Goal: Task Accomplishment & Management: Use online tool/utility

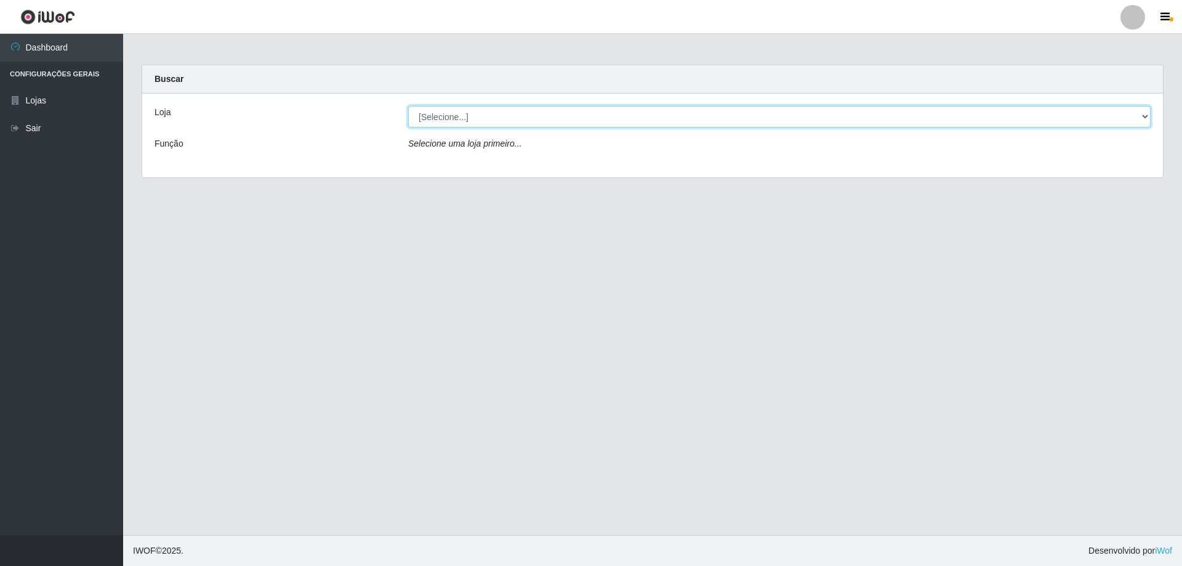
click at [504, 110] on select "[Selecione...] Atacado Vem - [STREET_ADDRESS]" at bounding box center [779, 117] width 742 height 22
select select "461"
click at [408, 106] on select "[Selecione...] Atacado Vem - [STREET_ADDRESS]" at bounding box center [779, 117] width 742 height 22
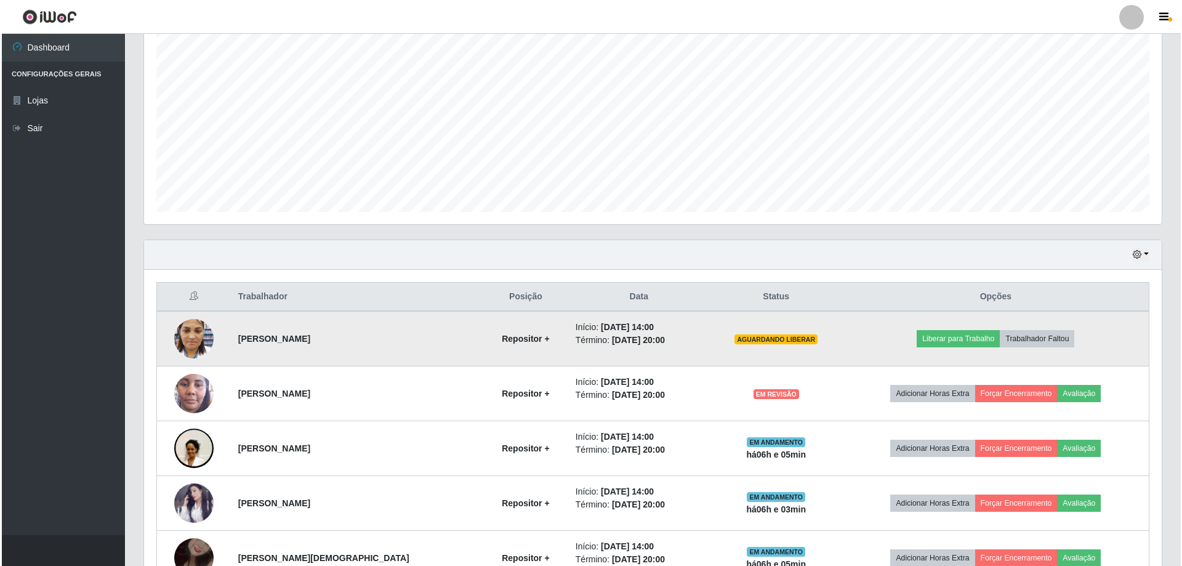
scroll to position [307, 0]
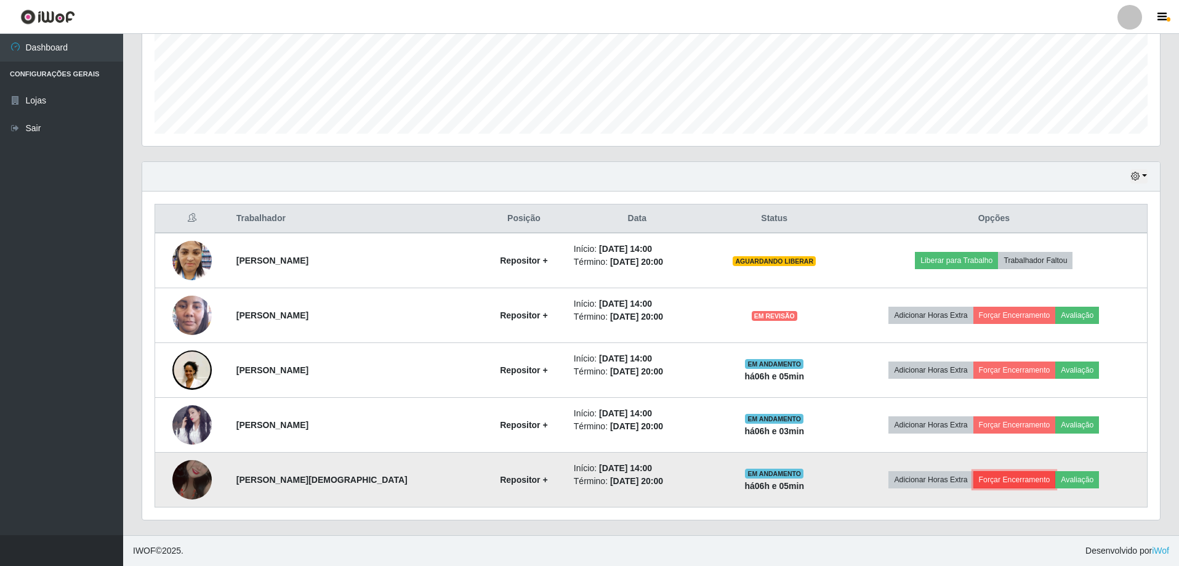
click at [1002, 480] on button "Forçar Encerramento" at bounding box center [1014, 479] width 82 height 17
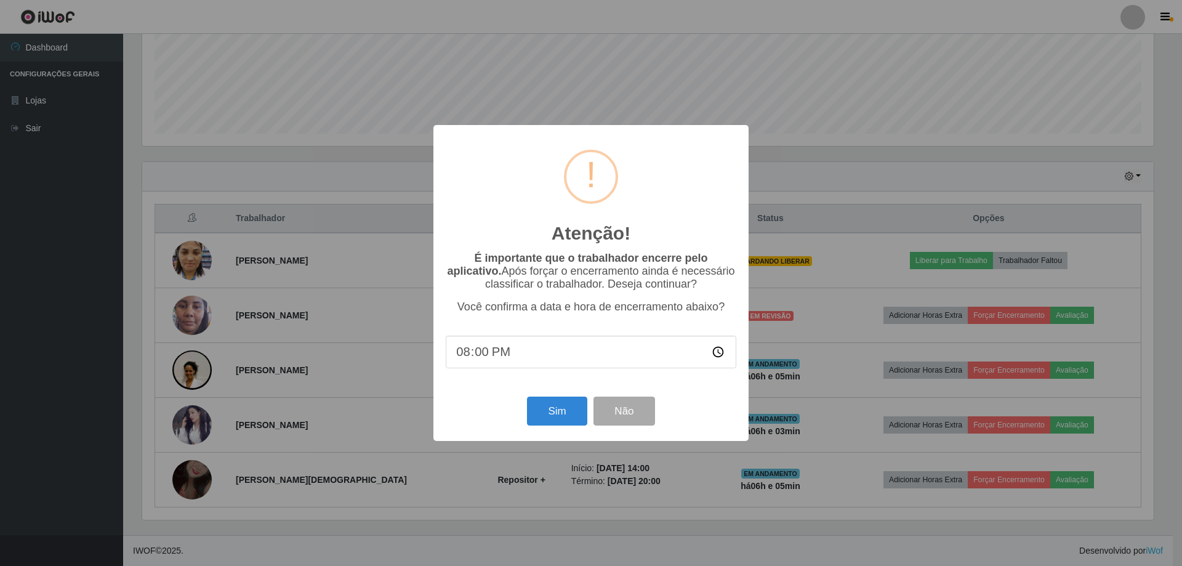
click at [481, 358] on input "20:00" at bounding box center [591, 351] width 291 height 33
type input "20:05"
click at [547, 413] on button "Sim" at bounding box center [557, 410] width 60 height 29
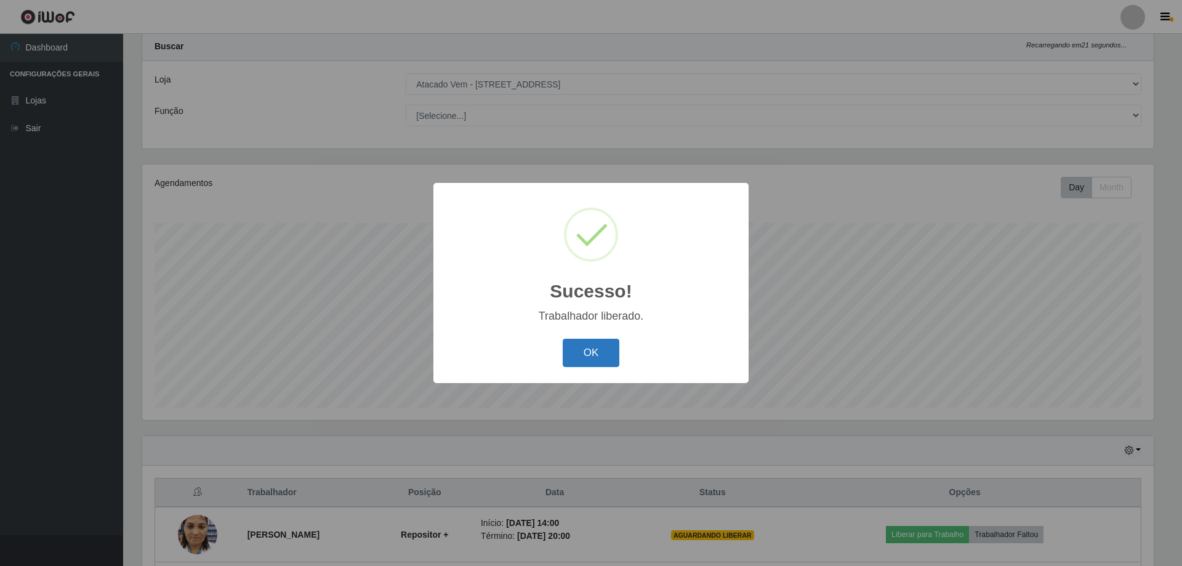
click at [565, 365] on button "OK" at bounding box center [591, 353] width 57 height 29
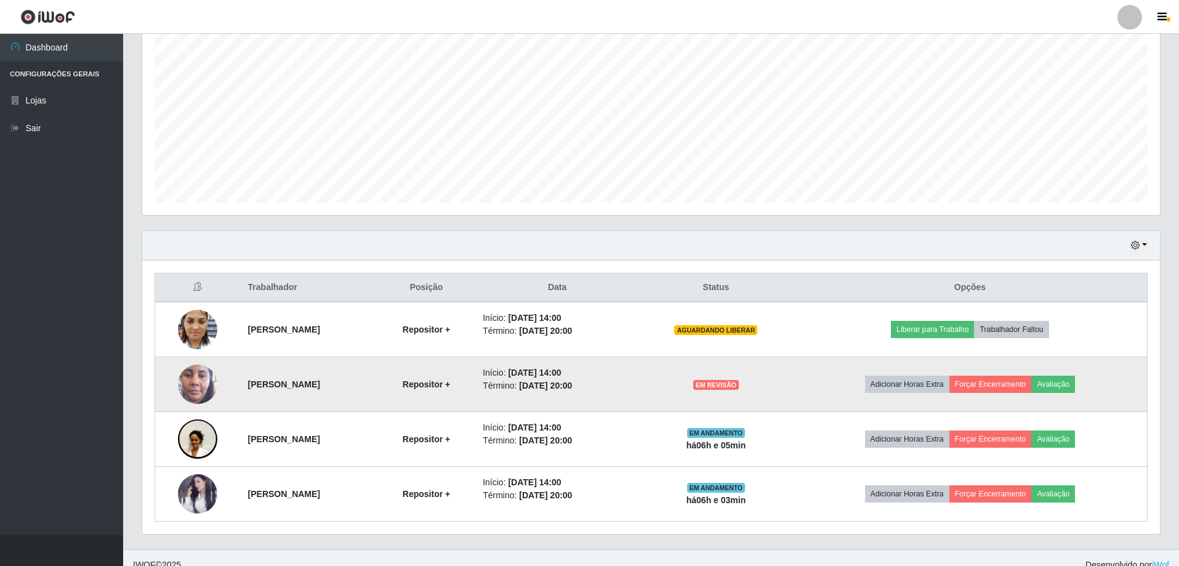
scroll to position [252, 0]
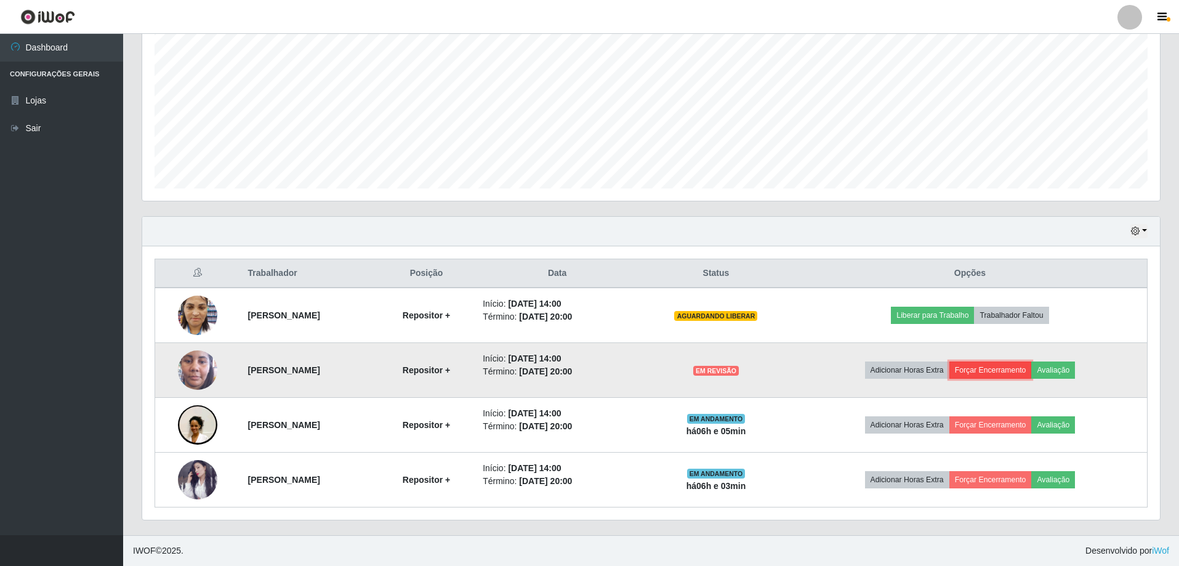
click at [1018, 366] on button "Forçar Encerramento" at bounding box center [990, 369] width 82 height 17
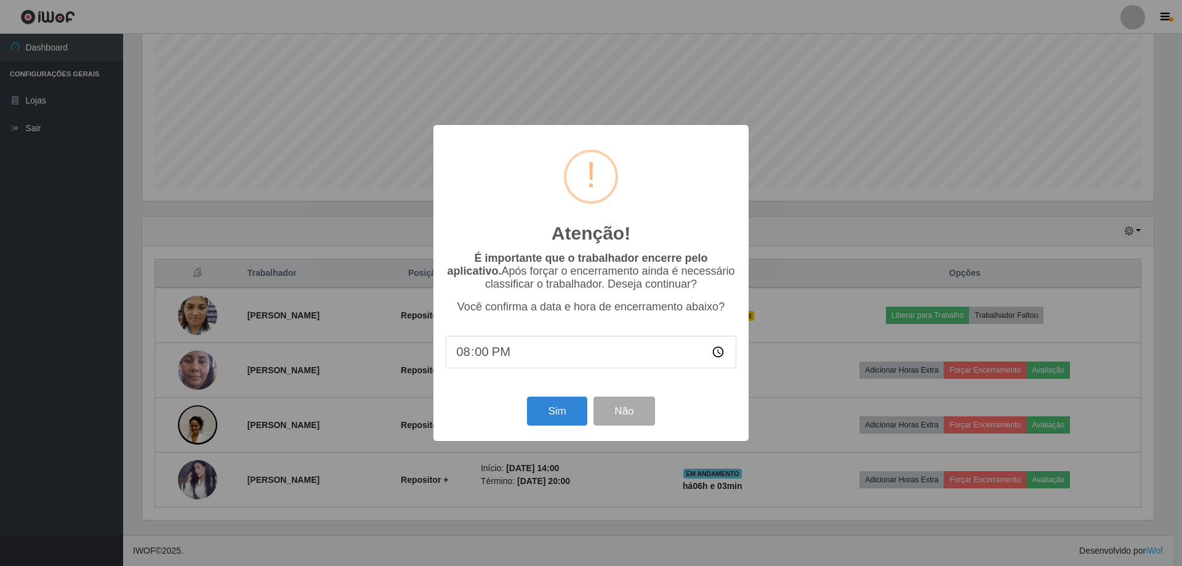
click at [489, 360] on input "20:00" at bounding box center [591, 351] width 291 height 33
click at [486, 359] on input "20:00" at bounding box center [591, 351] width 291 height 33
type input "20:05"
click at [548, 422] on button "Sim" at bounding box center [557, 410] width 60 height 29
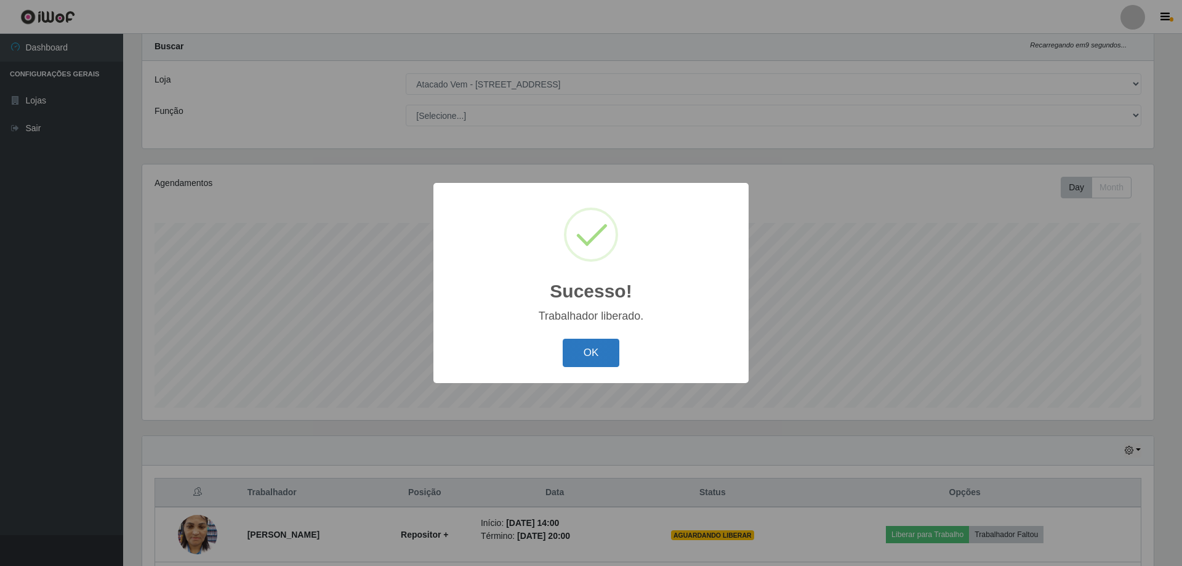
click at [594, 352] on button "OK" at bounding box center [591, 353] width 57 height 29
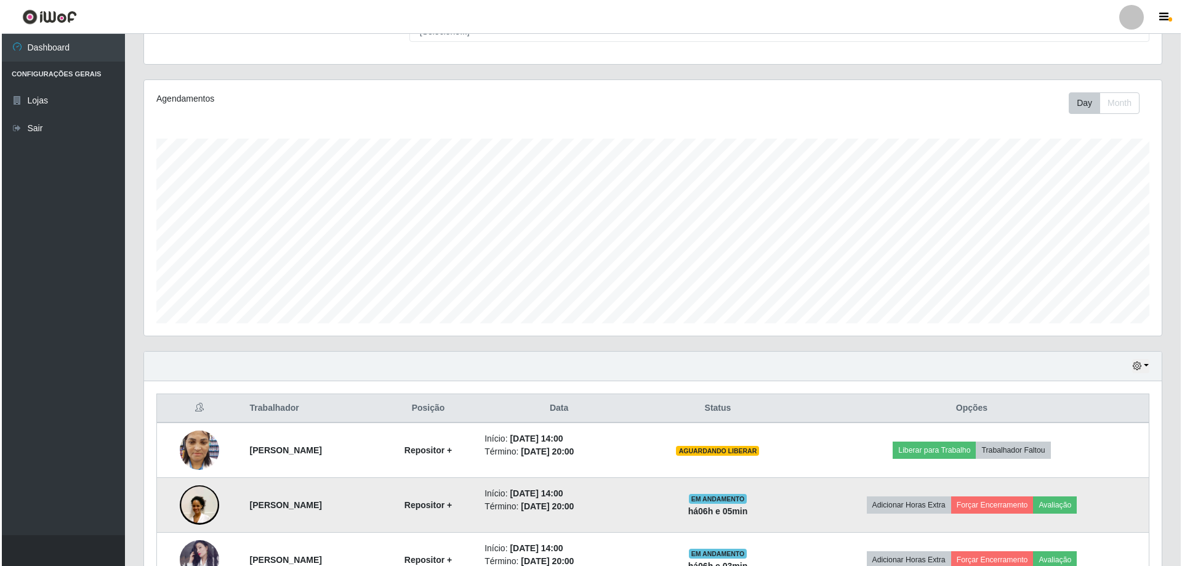
scroll to position [197, 0]
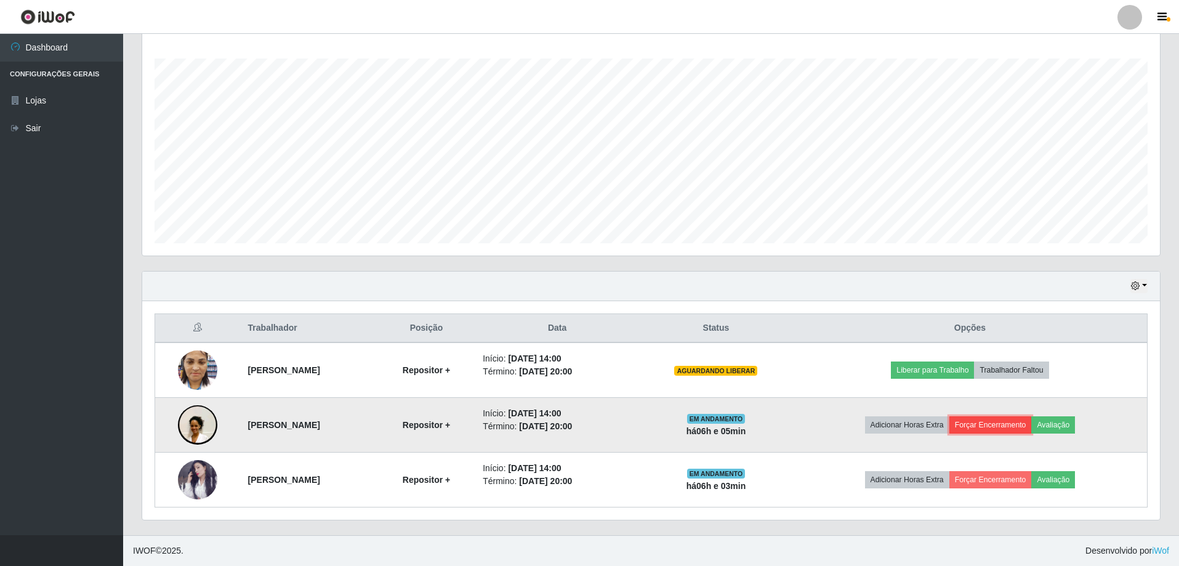
click at [994, 426] on button "Forçar Encerramento" at bounding box center [990, 424] width 82 height 17
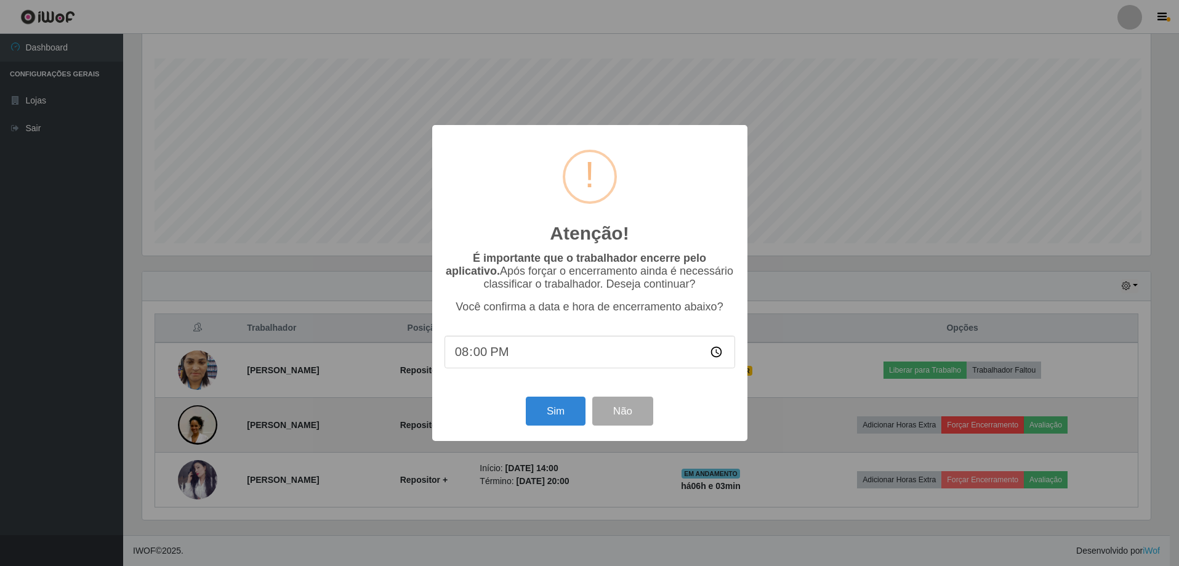
scroll to position [255, 1011]
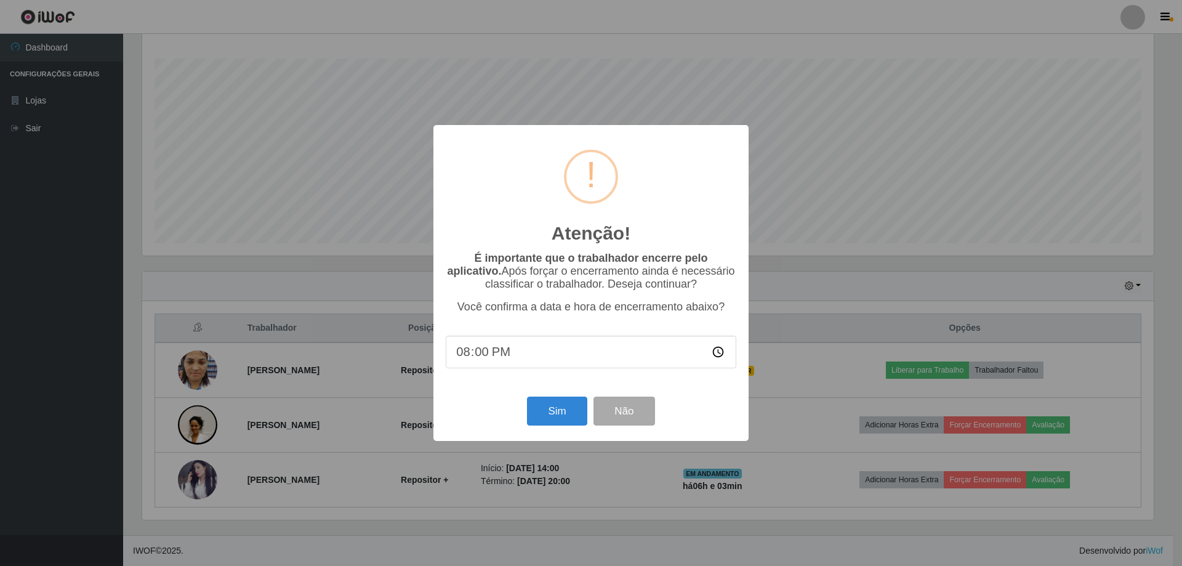
click at [480, 354] on input "20:00" at bounding box center [591, 351] width 291 height 33
type input "20:05"
click at [561, 417] on button "Sim" at bounding box center [557, 410] width 60 height 29
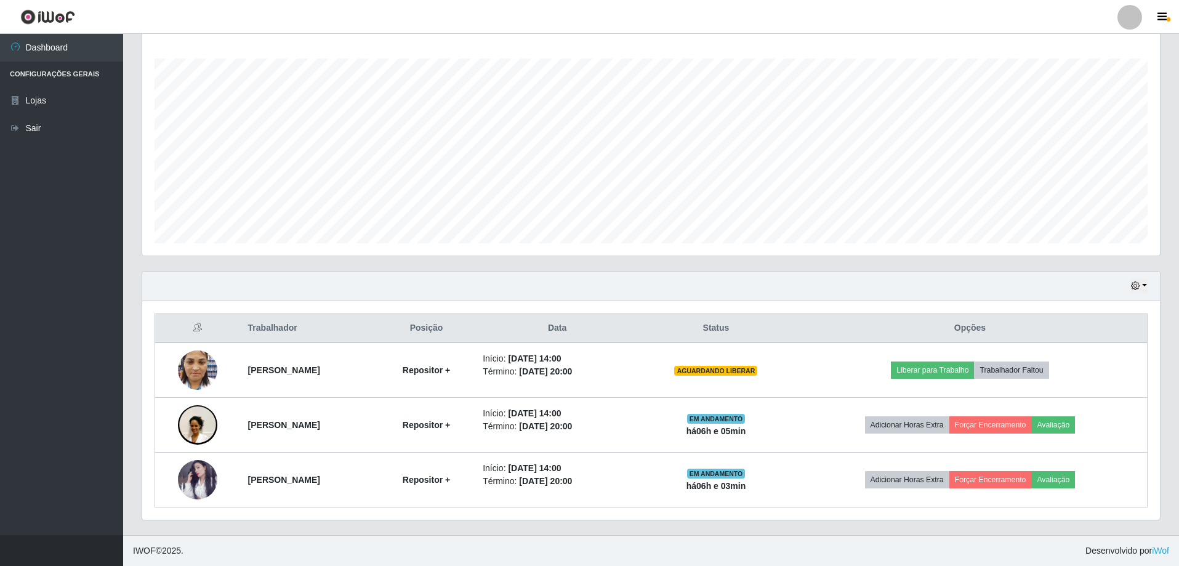
scroll to position [0, 0]
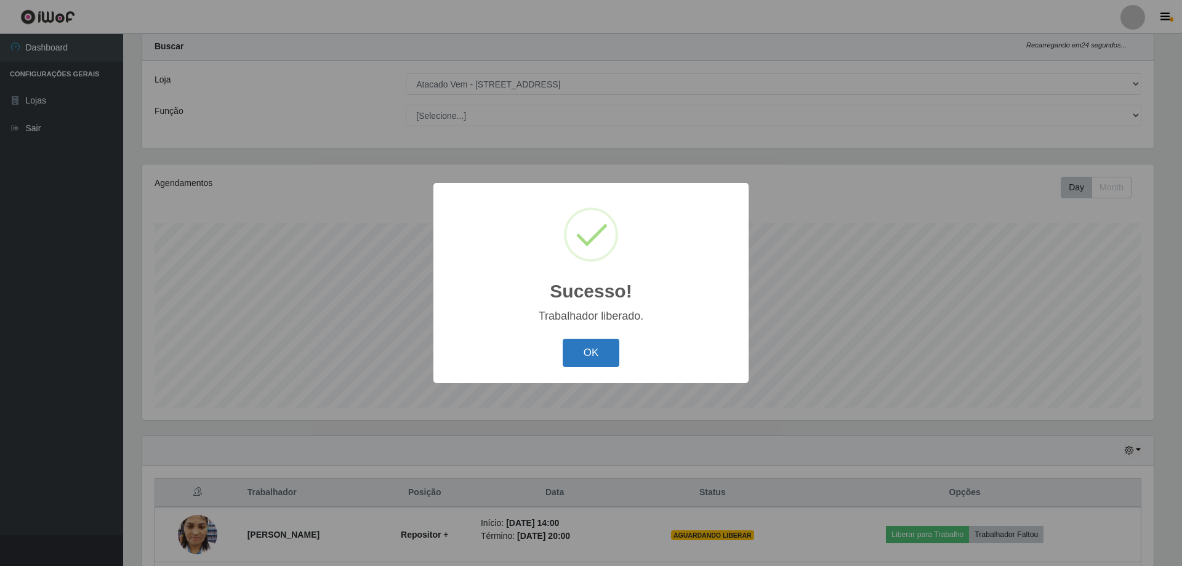
click at [592, 359] on button "OK" at bounding box center [591, 353] width 57 height 29
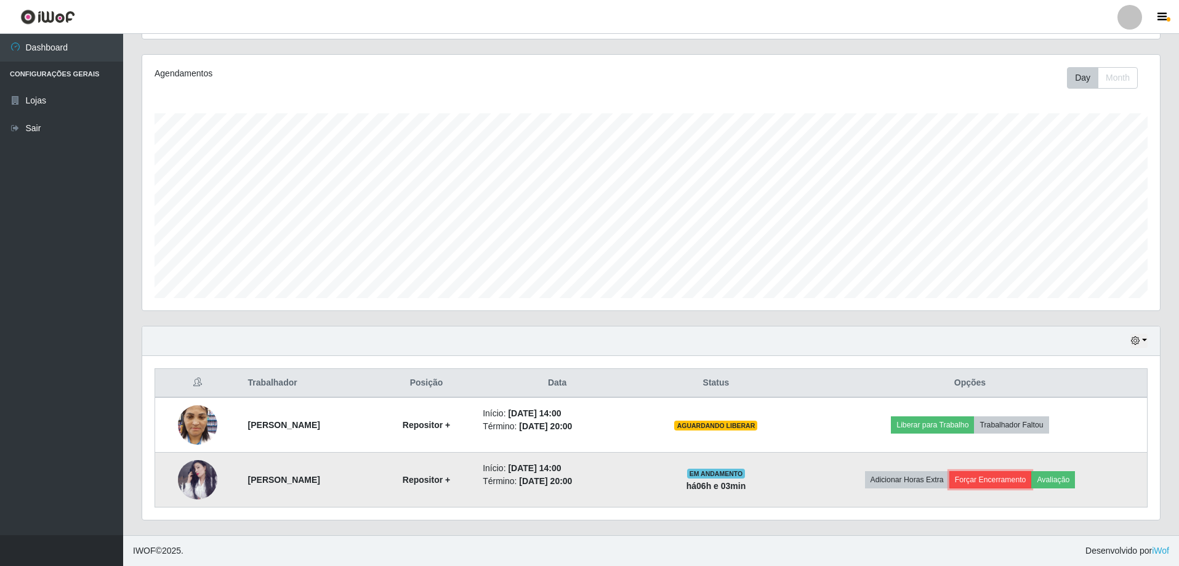
click at [979, 477] on button "Forçar Encerramento" at bounding box center [990, 479] width 82 height 17
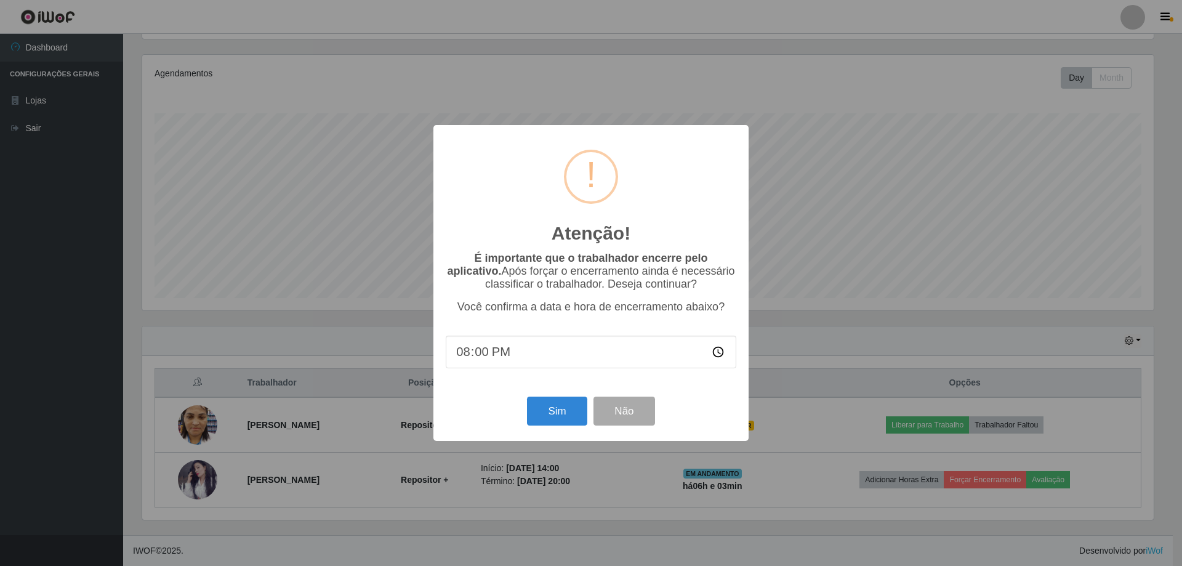
click at [478, 358] on input "20:00" at bounding box center [591, 351] width 291 height 33
type input "20:05"
click at [571, 406] on button "Sim" at bounding box center [557, 410] width 60 height 29
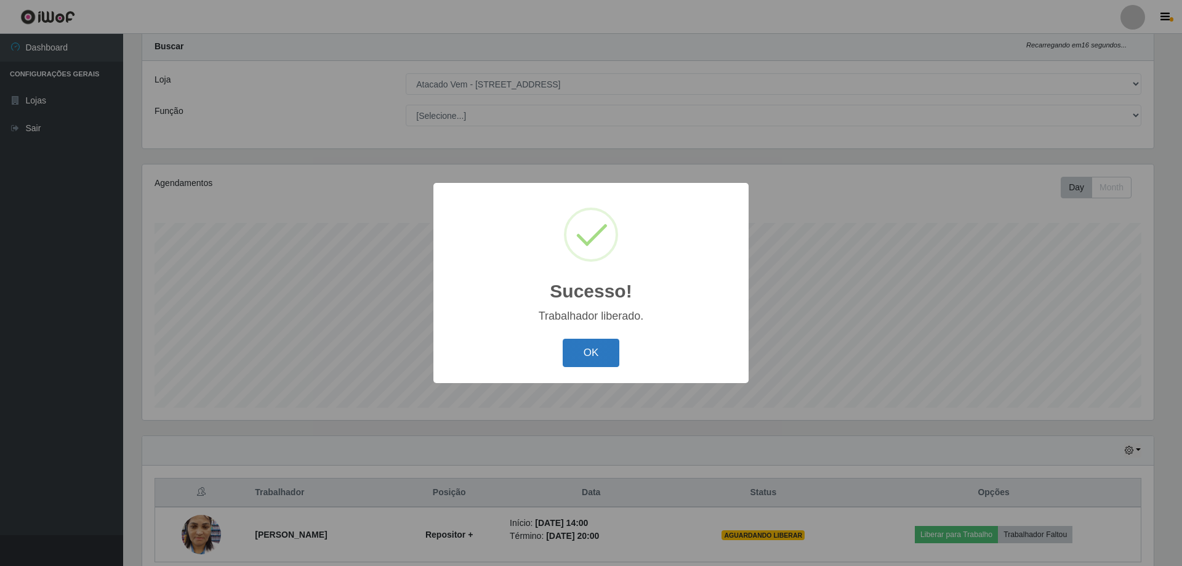
click at [580, 365] on button "OK" at bounding box center [591, 353] width 57 height 29
